Goal: Information Seeking & Learning: Check status

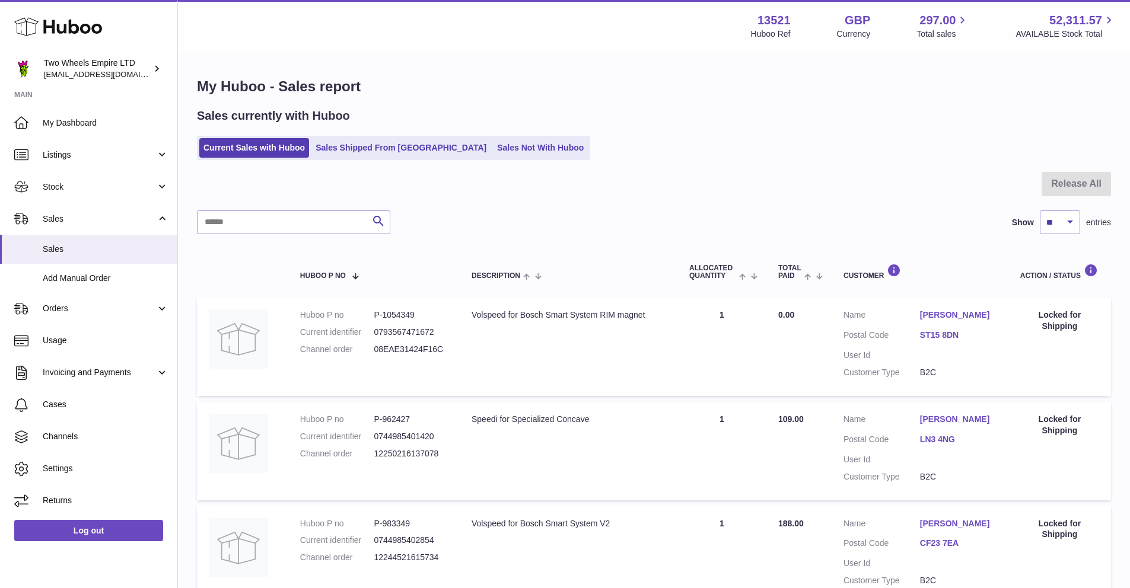
click at [72, 25] on use at bounding box center [58, 27] width 88 height 18
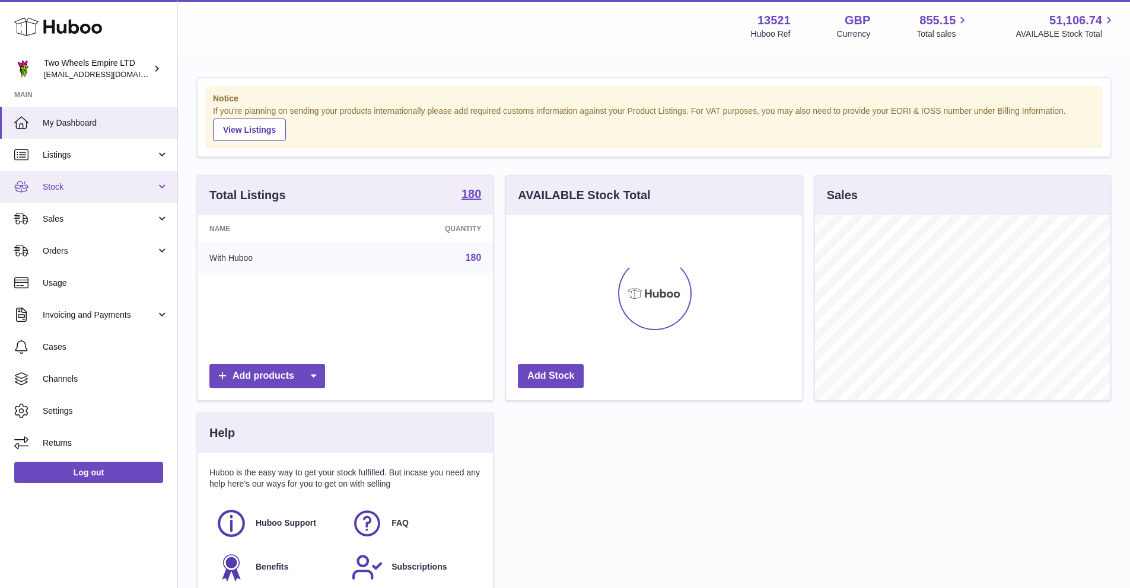
scroll to position [185, 296]
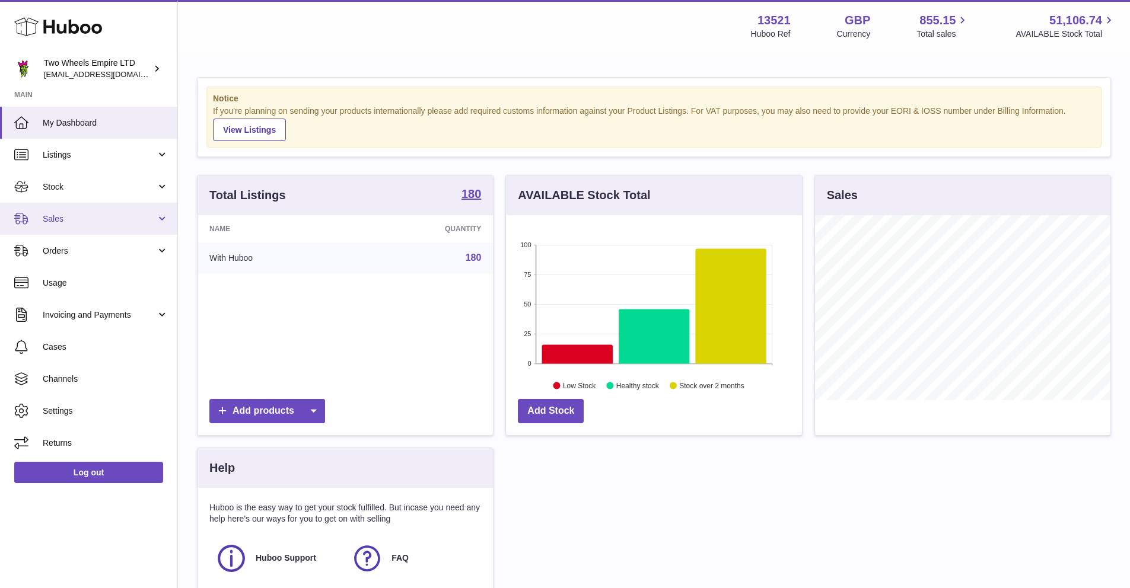
click at [99, 215] on span "Sales" at bounding box center [99, 218] width 113 height 11
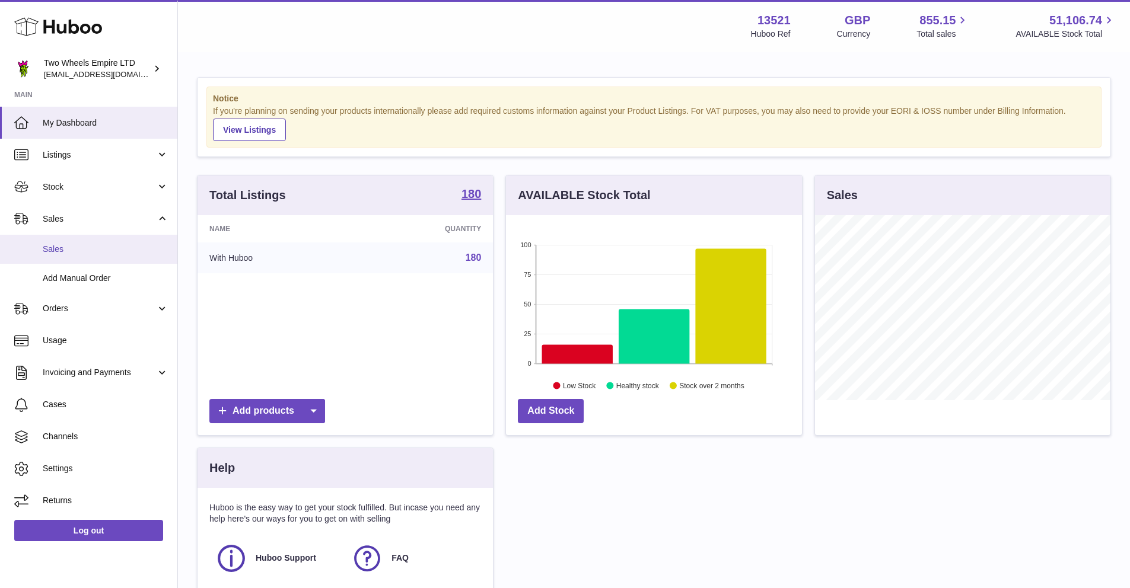
click at [94, 248] on span "Sales" at bounding box center [106, 249] width 126 height 11
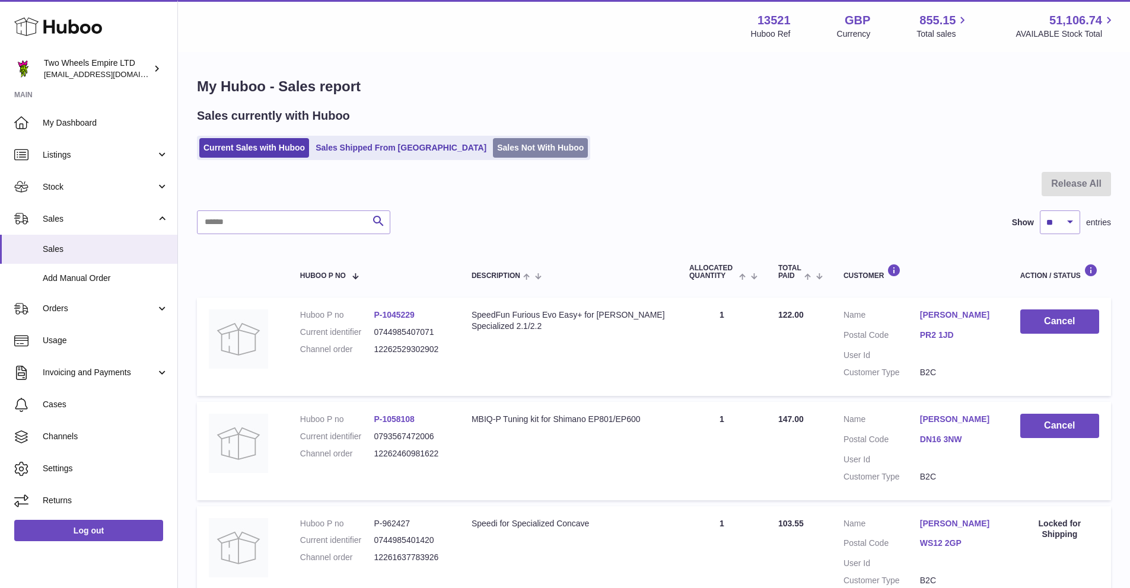
click at [493, 138] on link "Sales Not With Huboo" at bounding box center [540, 148] width 95 height 20
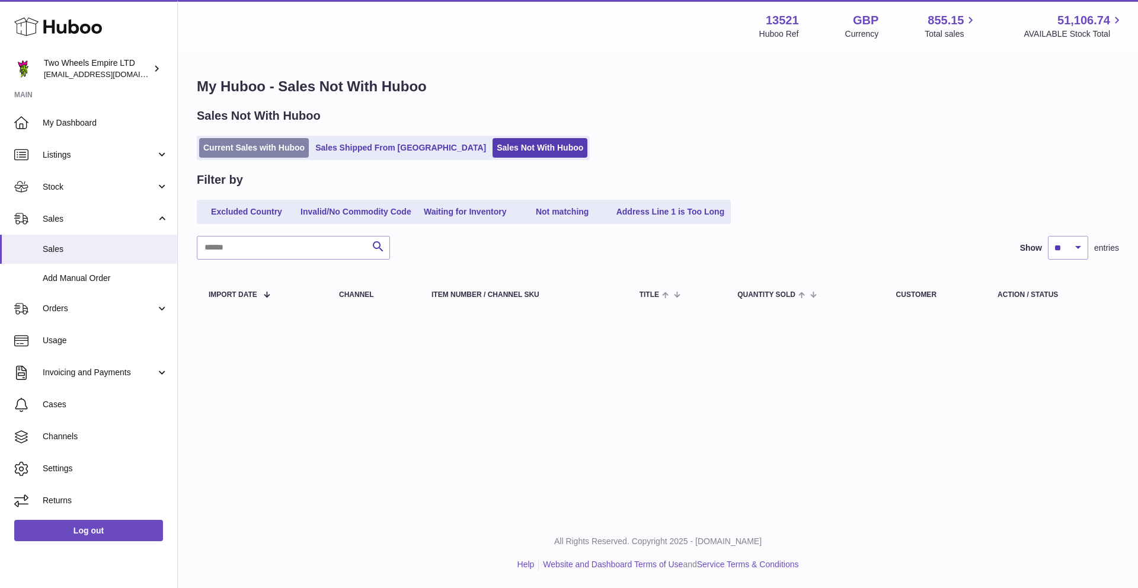
click at [261, 148] on link "Current Sales with Huboo" at bounding box center [254, 148] width 110 height 20
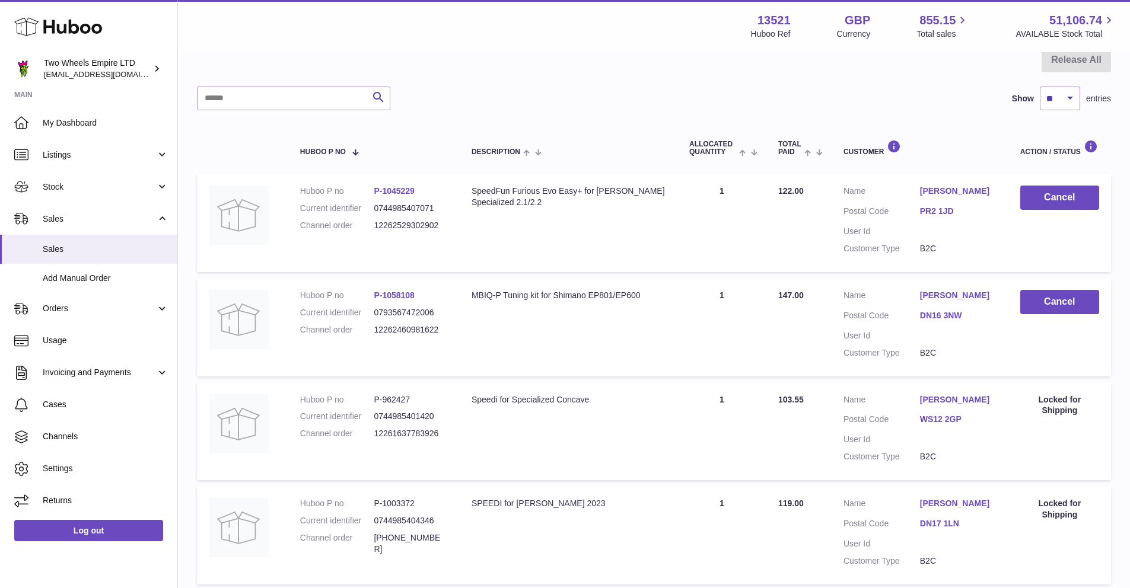
scroll to position [122, 0]
